Goal: Communication & Community: Participate in discussion

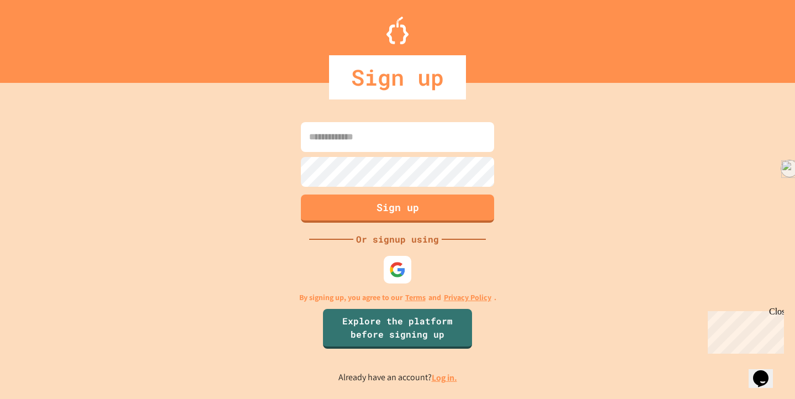
click at [412, 144] on input at bounding box center [397, 137] width 193 height 30
click at [400, 269] on img at bounding box center [398, 270] width 18 height 18
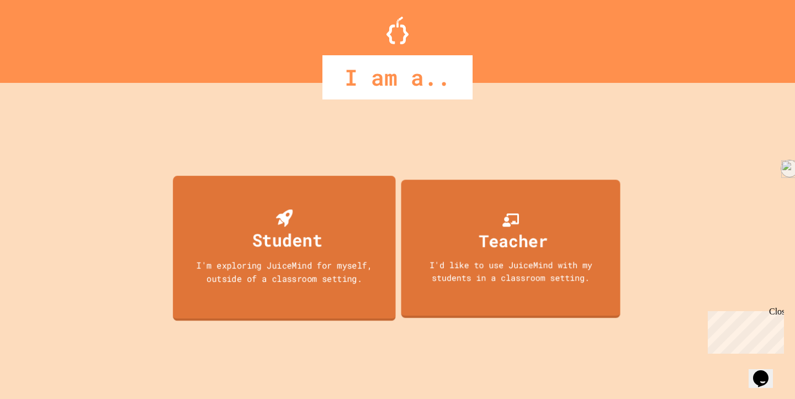
click at [326, 247] on div "Student I'm exploring JuiceMind for myself, outside of a classroom setting." at bounding box center [284, 248] width 223 height 145
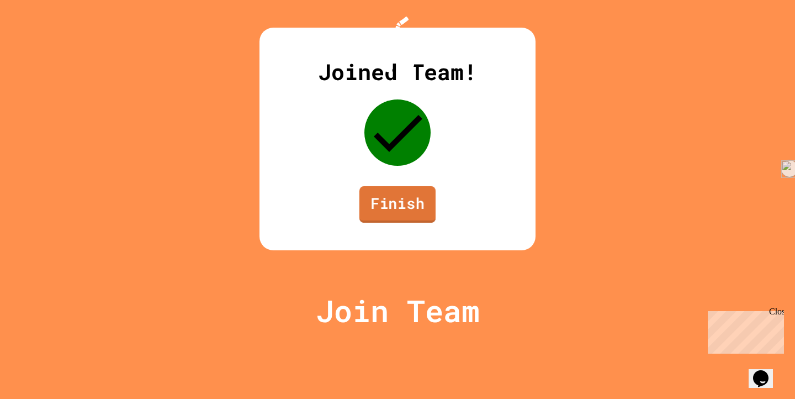
click at [408, 223] on link "Finish" at bounding box center [398, 204] width 76 height 36
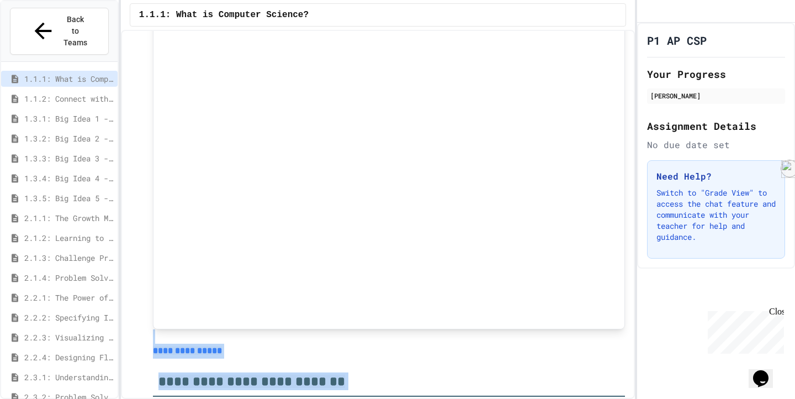
scroll to position [4692, 0]
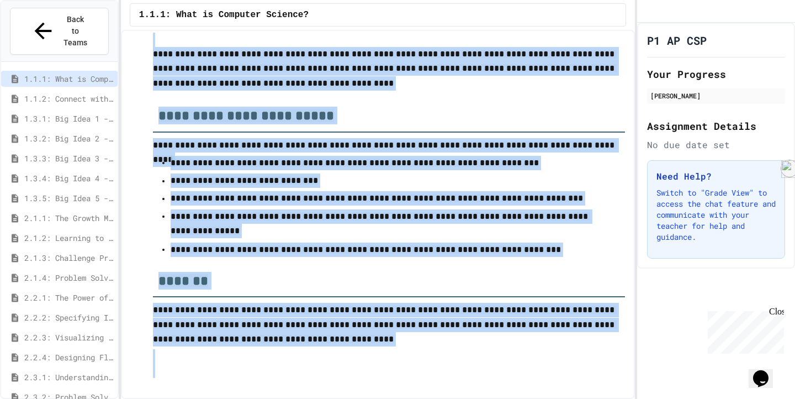
drag, startPoint x: 152, startPoint y: 102, endPoint x: 360, endPoint y: 380, distance: 346.6
copy div "**********"
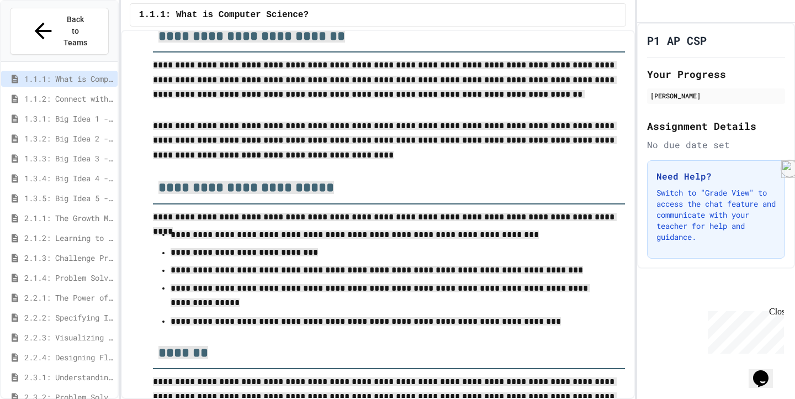
click at [377, 375] on p "**********" at bounding box center [389, 398] width 472 height 46
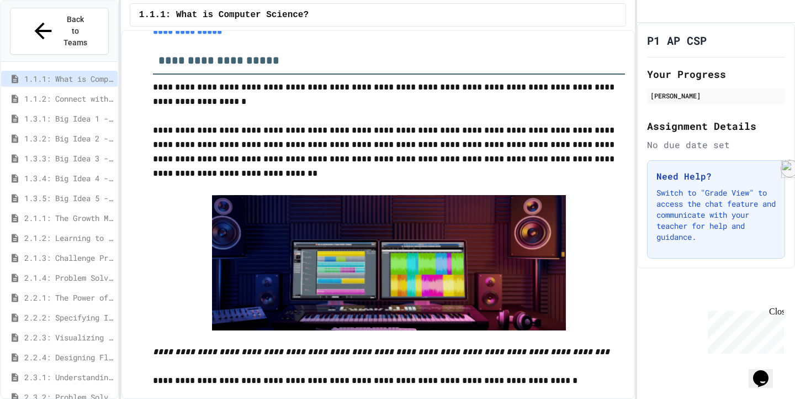
scroll to position [1444, 0]
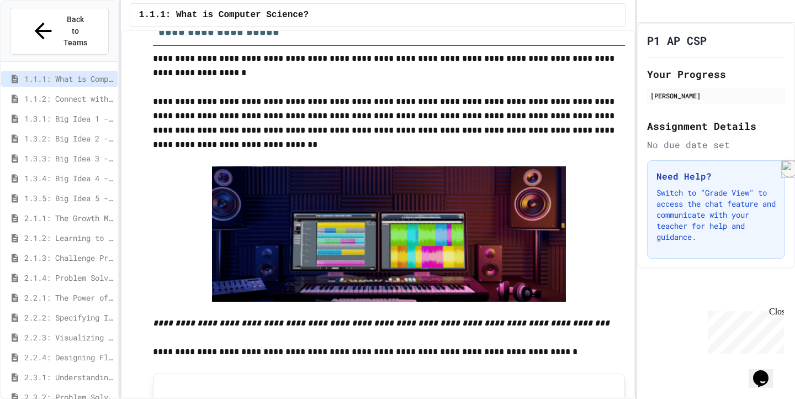
click at [401, 251] on img at bounding box center [389, 233] width 354 height 135
drag, startPoint x: 337, startPoint y: 233, endPoint x: 435, endPoint y: 280, distance: 109.0
click at [435, 280] on img at bounding box center [389, 233] width 354 height 135
drag, startPoint x: 318, startPoint y: 196, endPoint x: 462, endPoint y: 274, distance: 163.9
click at [463, 273] on img at bounding box center [389, 233] width 354 height 135
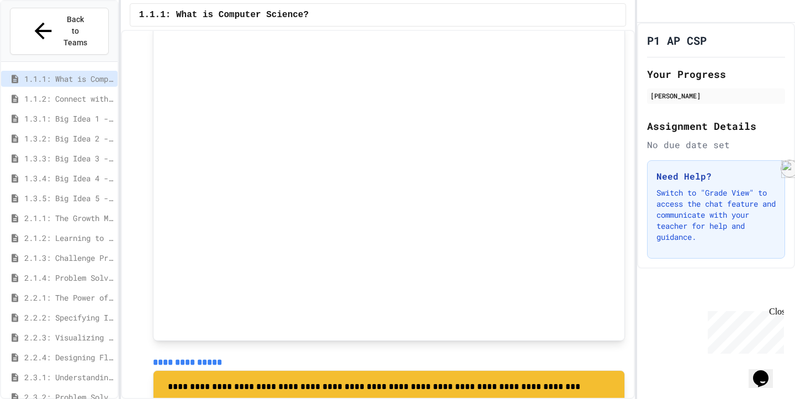
scroll to position [1786, 0]
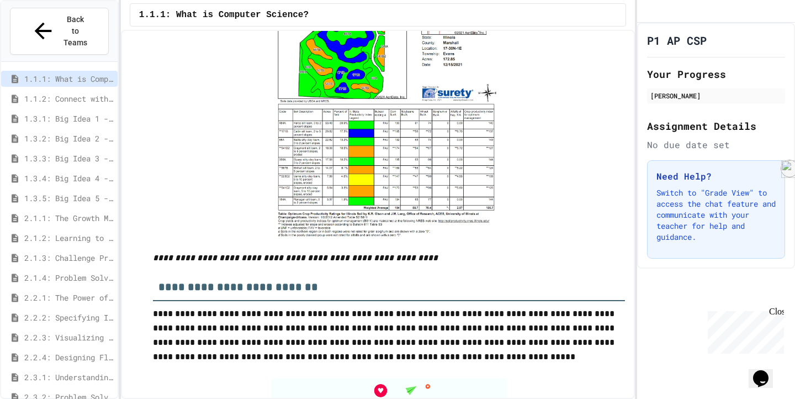
click at [326, 99] on img at bounding box center [389, 96] width 236 height 282
type input "**"
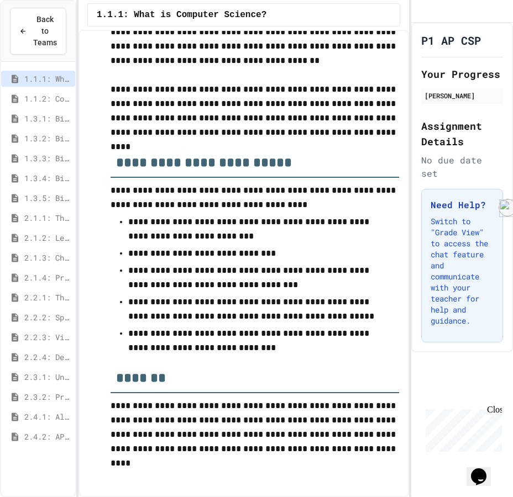
scroll to position [4609, 0]
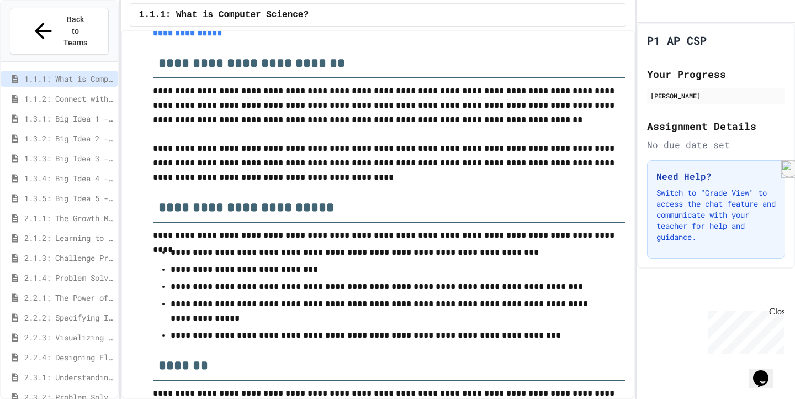
scroll to position [4608, 0]
